Goal: Find specific page/section: Find specific page/section

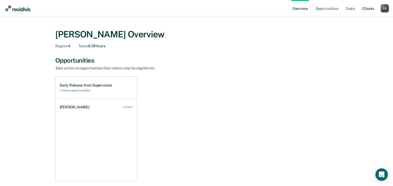
click at [370, 6] on link "Client s" at bounding box center [368, 8] width 14 height 17
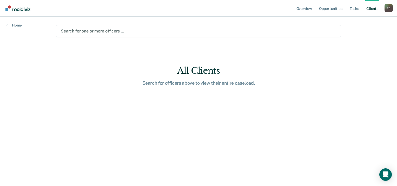
click at [106, 33] on div at bounding box center [198, 31] width 275 height 6
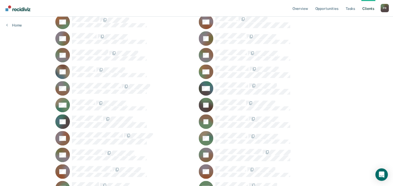
scroll to position [304, 0]
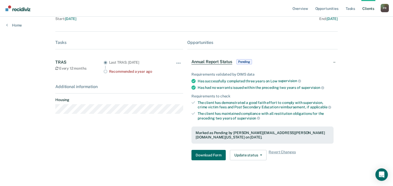
scroll to position [61, 0]
